Goal: Check status: Check status

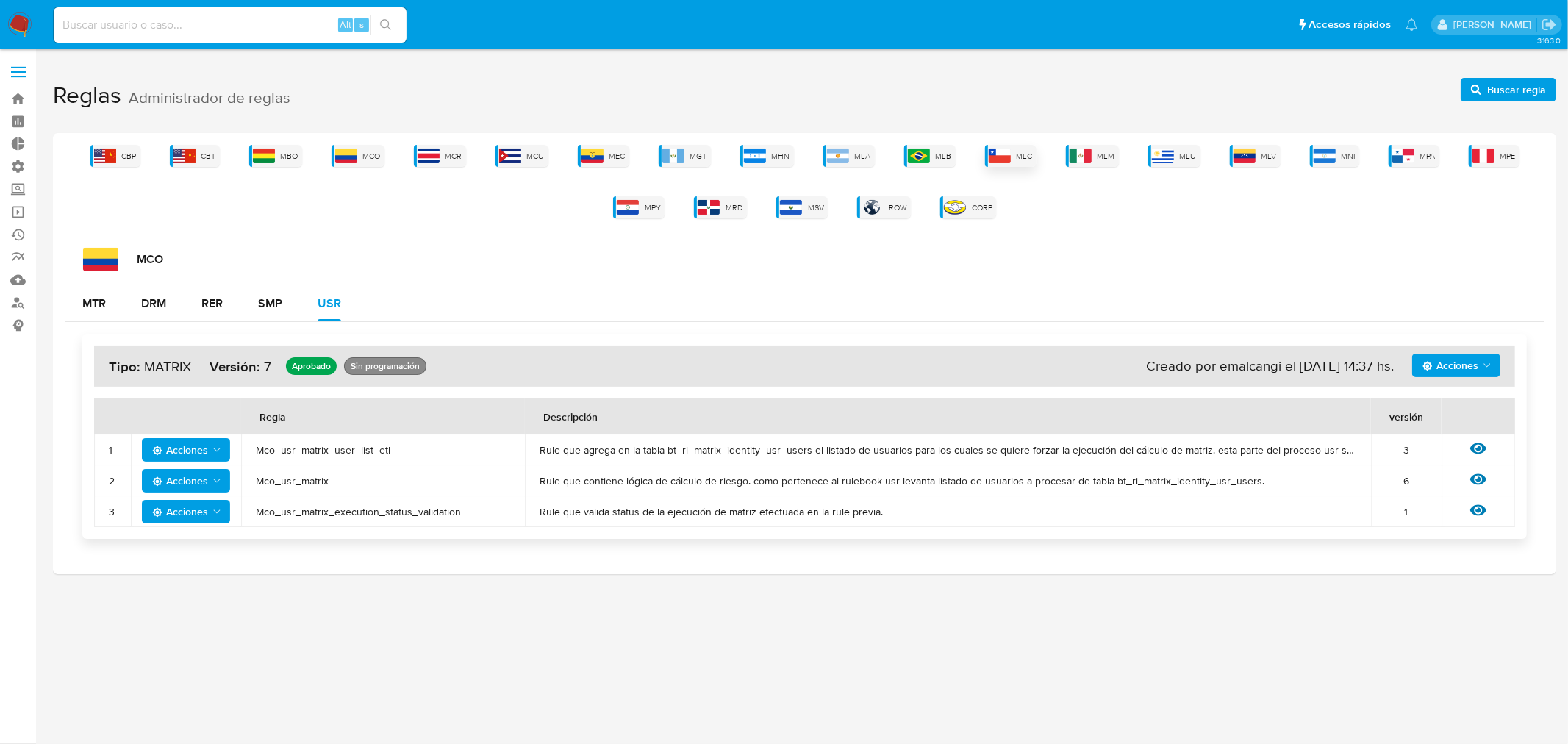
click at [993, 147] on div "MLC" at bounding box center [1010, 155] width 51 height 22
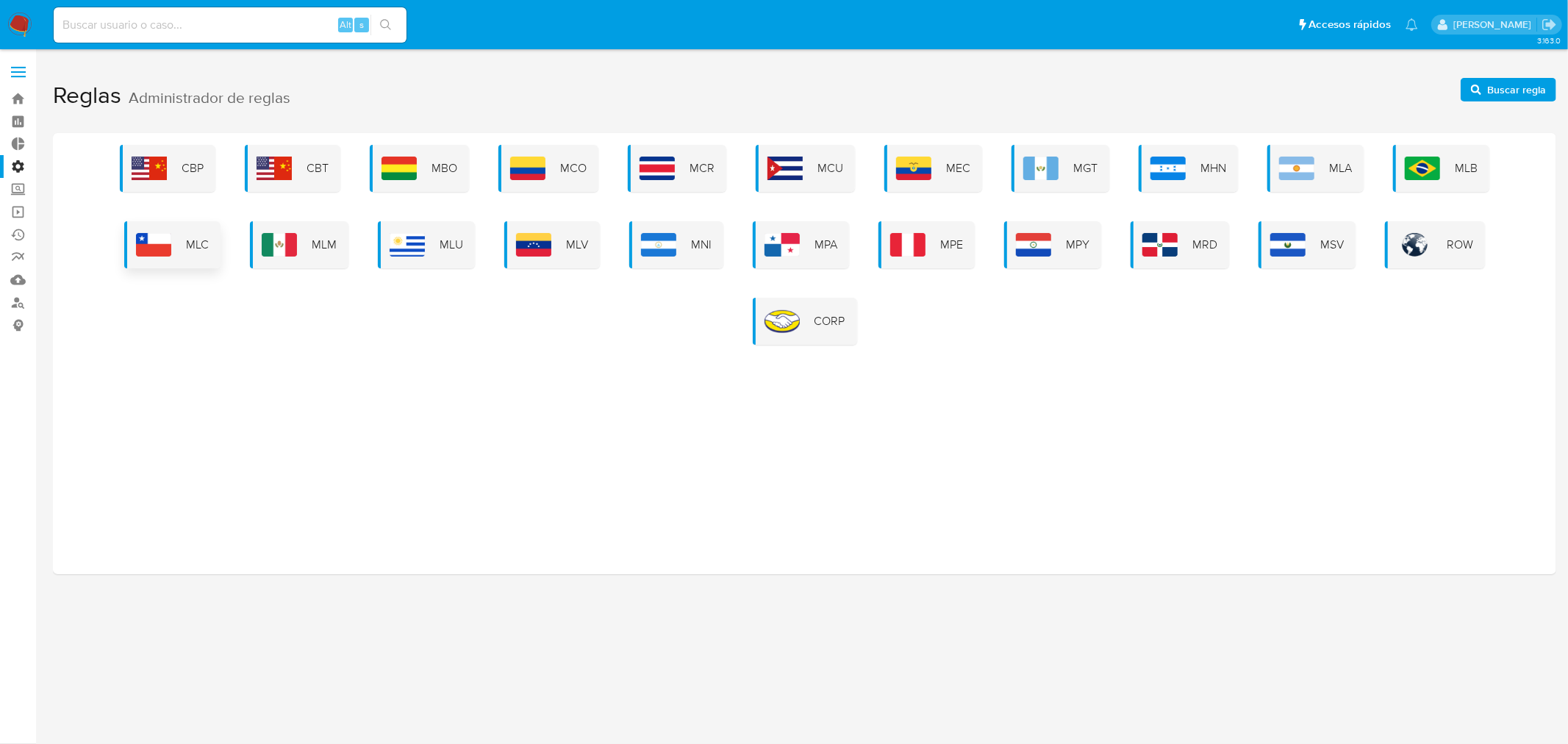
click at [142, 241] on img at bounding box center [153, 245] width 35 height 23
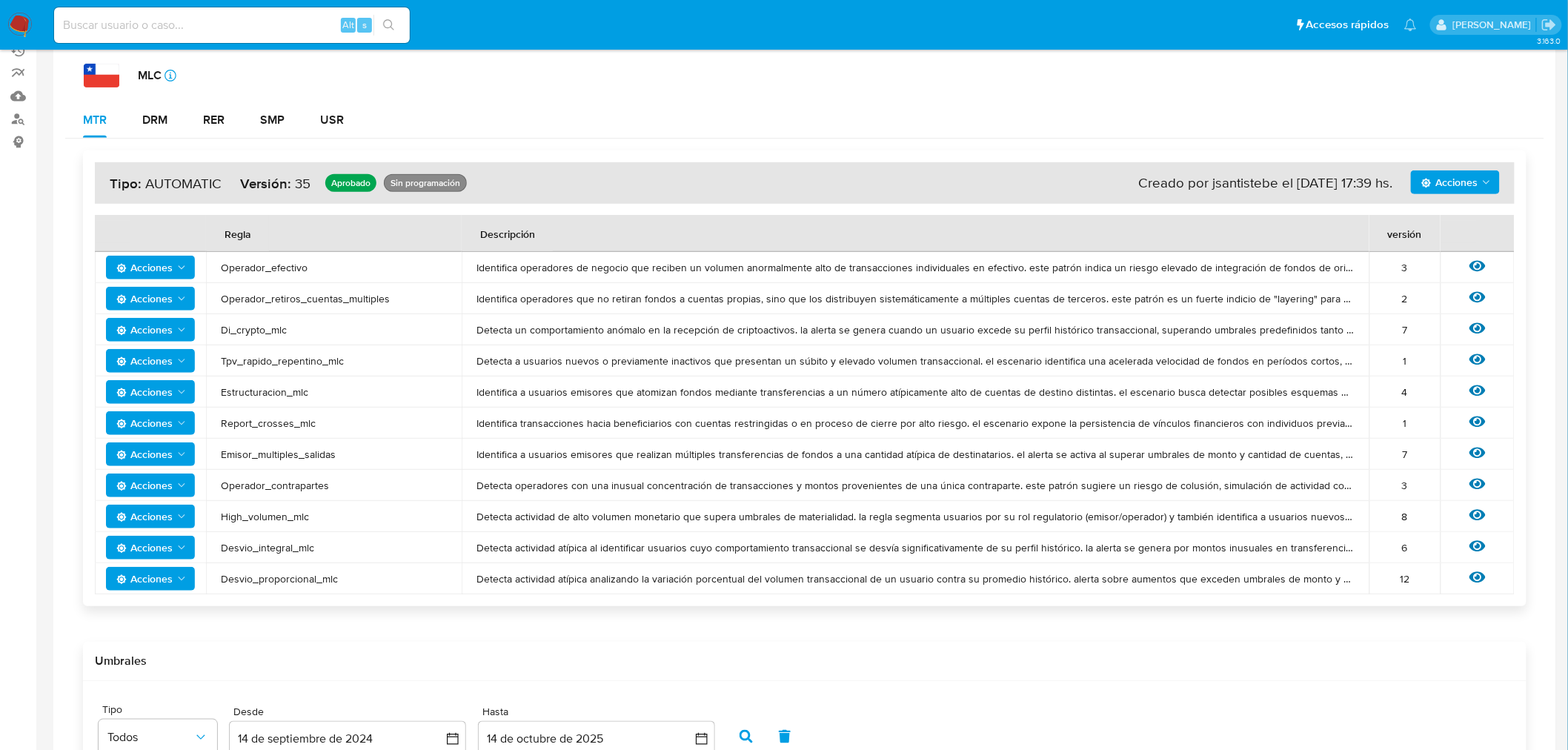
scroll to position [442, 0]
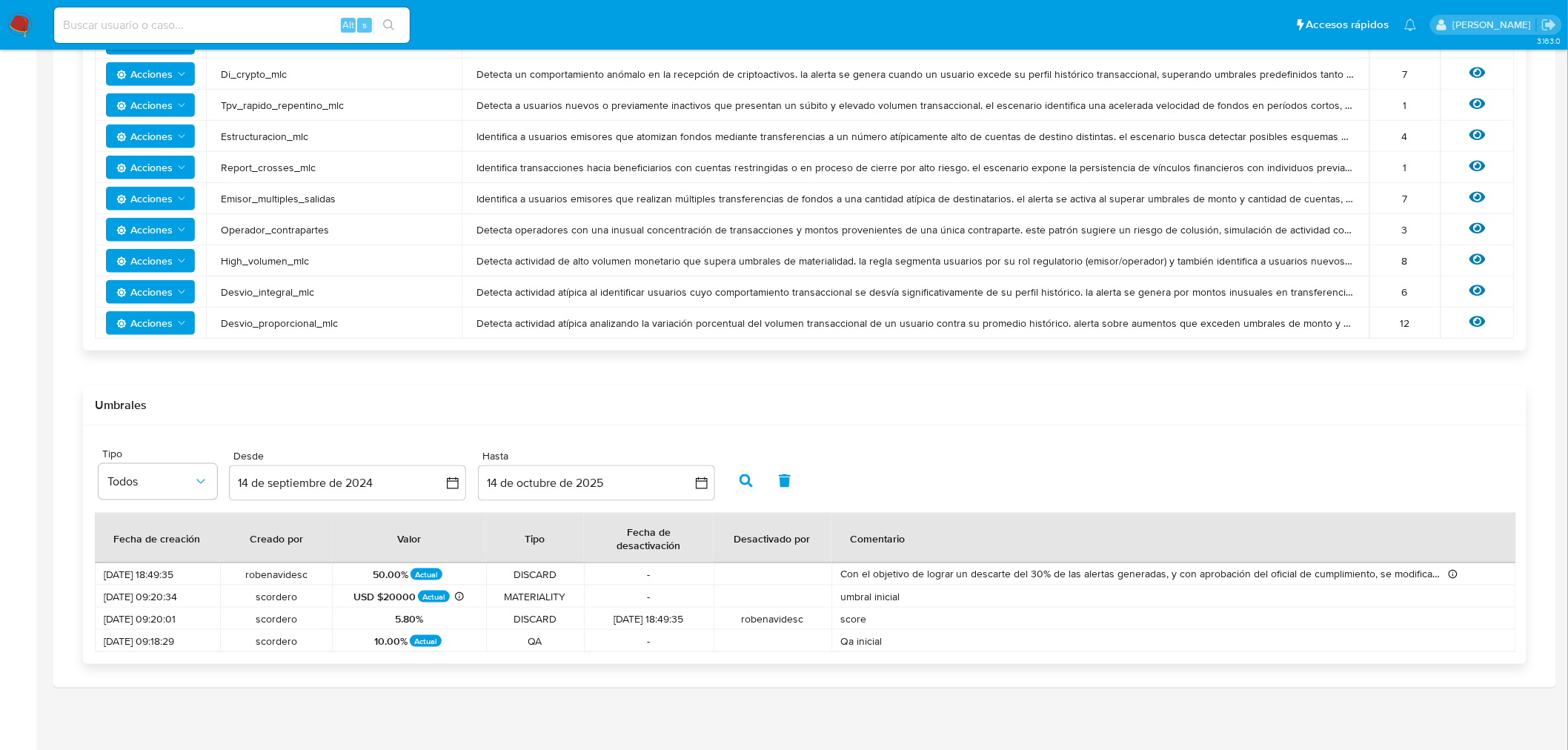
drag, startPoint x: 120, startPoint y: 575, endPoint x: 229, endPoint y: 579, distance: 109.1
click at [228, 582] on tr "10/07/2025 18:49:35 robenavidesc 50.00% Actual DISCARD - Con el objetivo de log…" at bounding box center [806, 574] width 1422 height 22
click at [229, 576] on td "robenavidesc" at bounding box center [276, 574] width 112 height 22
drag, startPoint x: 243, startPoint y: 569, endPoint x: 302, endPoint y: 582, distance: 60.4
click at [301, 584] on tbody "10/07/2025 18:49:35 robenavidesc 50.00% Actual DISCARD - Con el objetivo de log…" at bounding box center [806, 608] width 1422 height 89
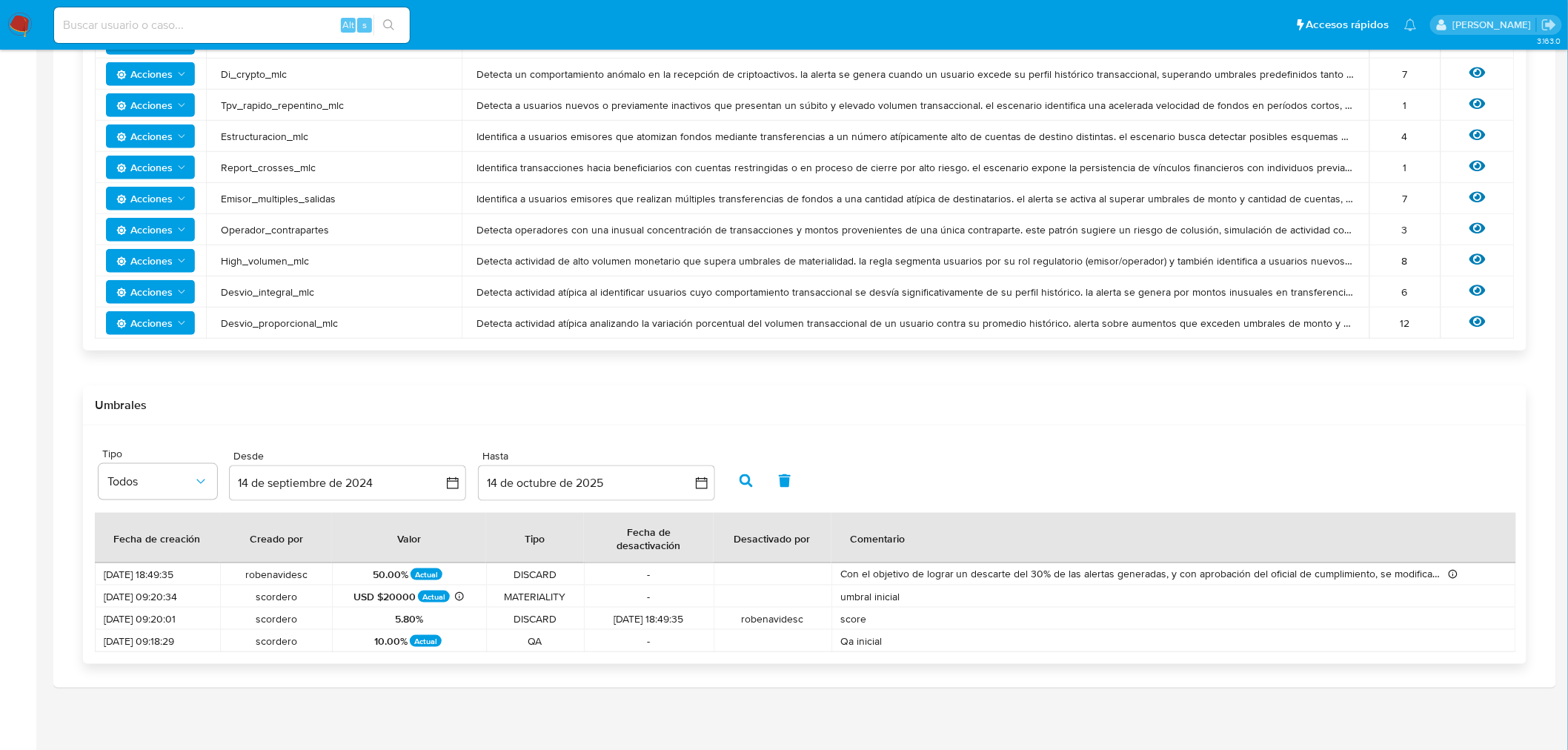
click at [302, 582] on td "robenavidesc" at bounding box center [276, 574] width 112 height 22
drag, startPoint x: 327, startPoint y: 568, endPoint x: 300, endPoint y: 578, distance: 28.8
click at [327, 571] on td "robenavidesc" at bounding box center [276, 574] width 112 height 22
click at [297, 580] on td "robenavidesc" at bounding box center [276, 574] width 112 height 22
drag, startPoint x: 272, startPoint y: 588, endPoint x: 285, endPoint y: 636, distance: 49.7
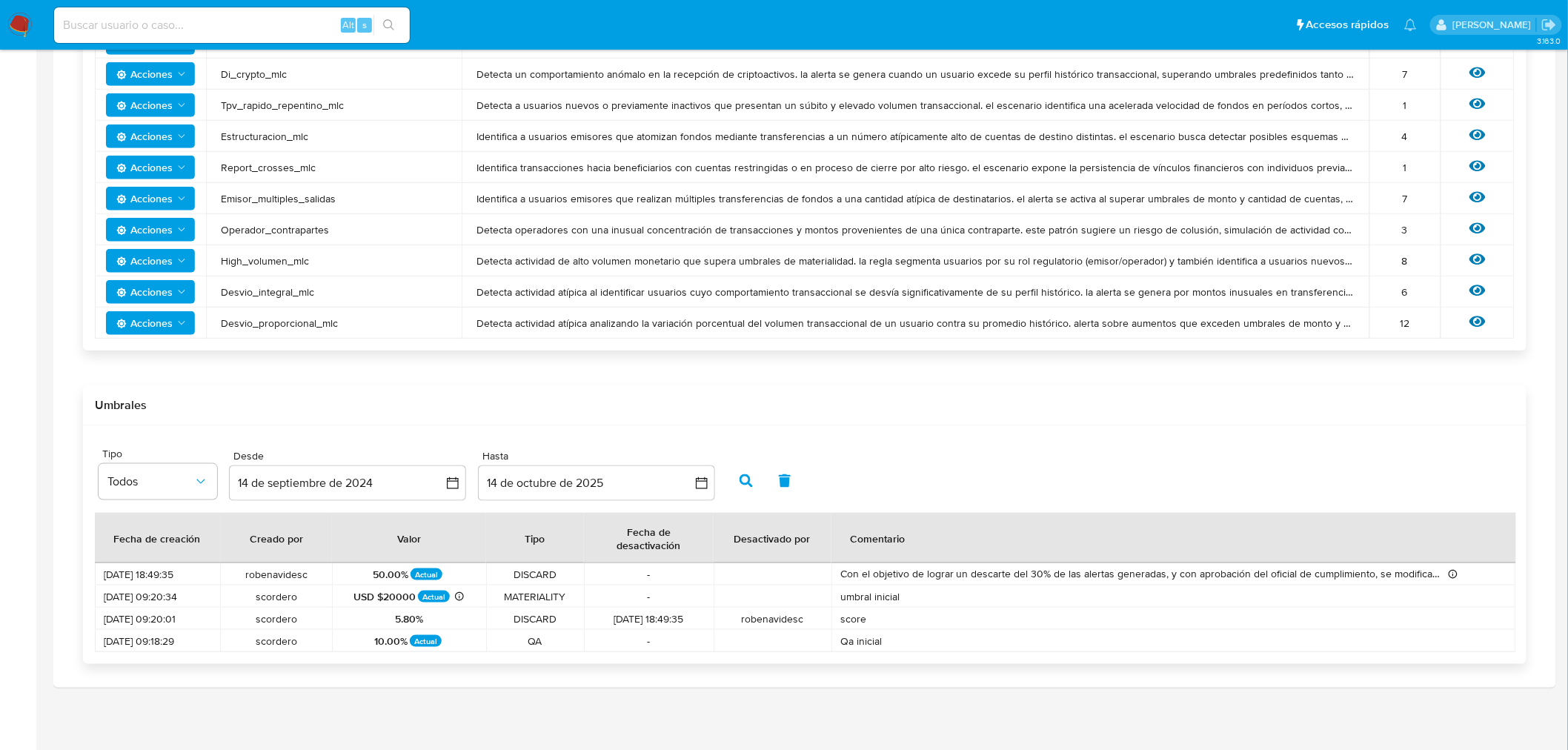
click at [272, 590] on td "scordero" at bounding box center [276, 597] width 112 height 22
click at [293, 643] on span "scordero" at bounding box center [276, 640] width 94 height 13
click at [366, 386] on div "Umbrales" at bounding box center [805, 406] width 1444 height 39
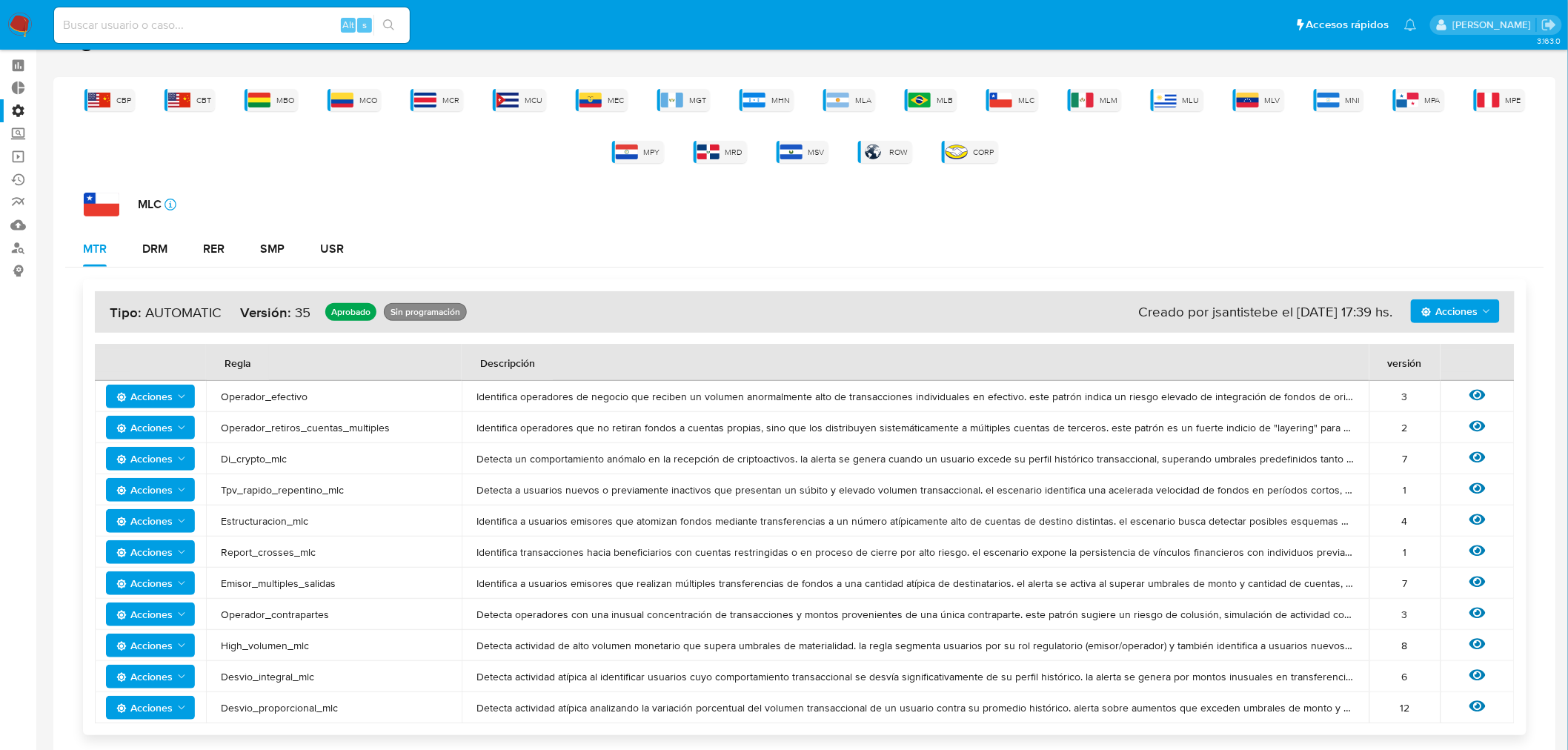
scroll to position [82, 0]
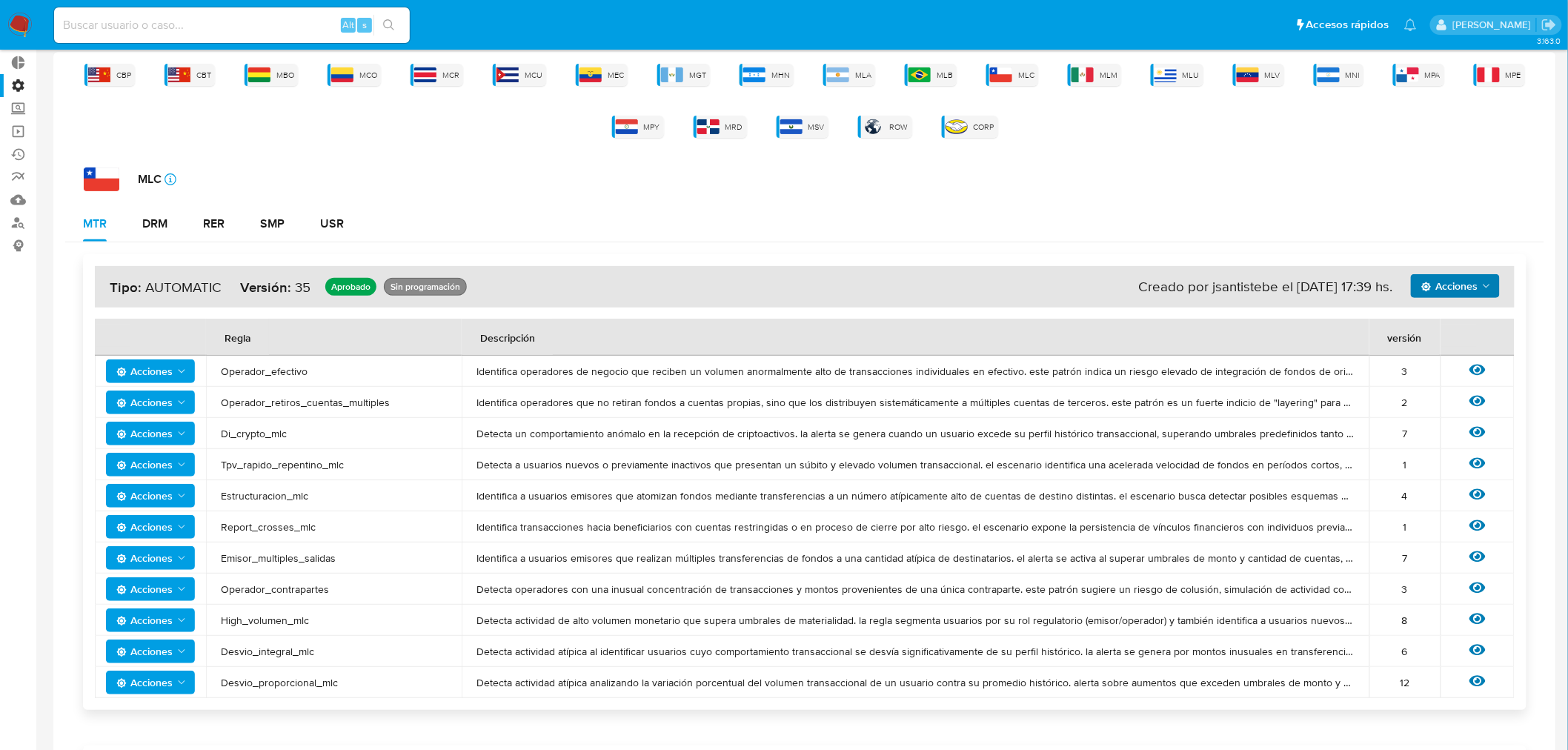
click at [1453, 283] on span "Acciones" at bounding box center [1450, 286] width 56 height 23
click at [1467, 326] on button "Ver historico" at bounding box center [1454, 323] width 133 height 35
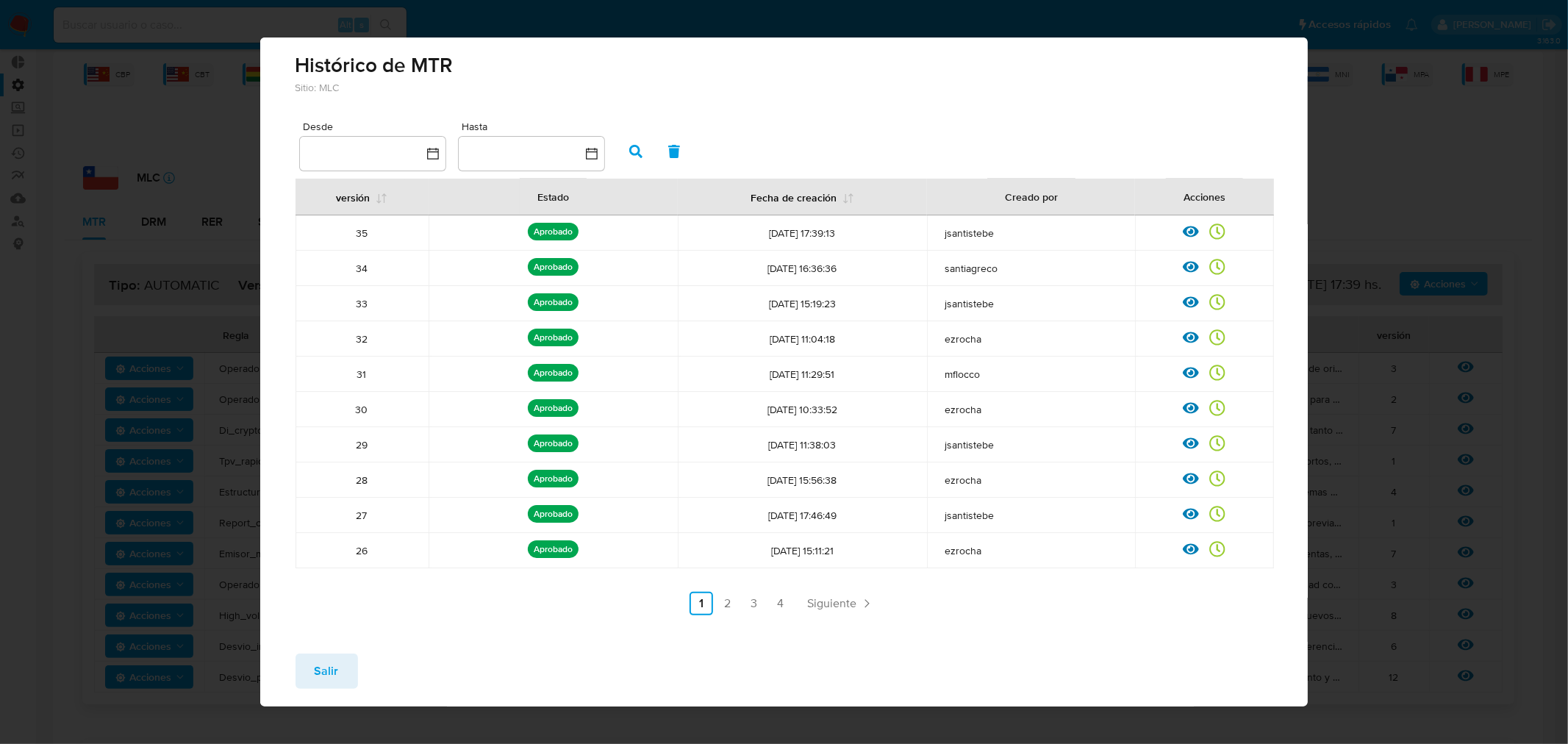
drag, startPoint x: 333, startPoint y: 667, endPoint x: 440, endPoint y: 654, distance: 107.8
click at [333, 667] on span "Salir" at bounding box center [326, 671] width 24 height 33
